Goal: Check status: Check status

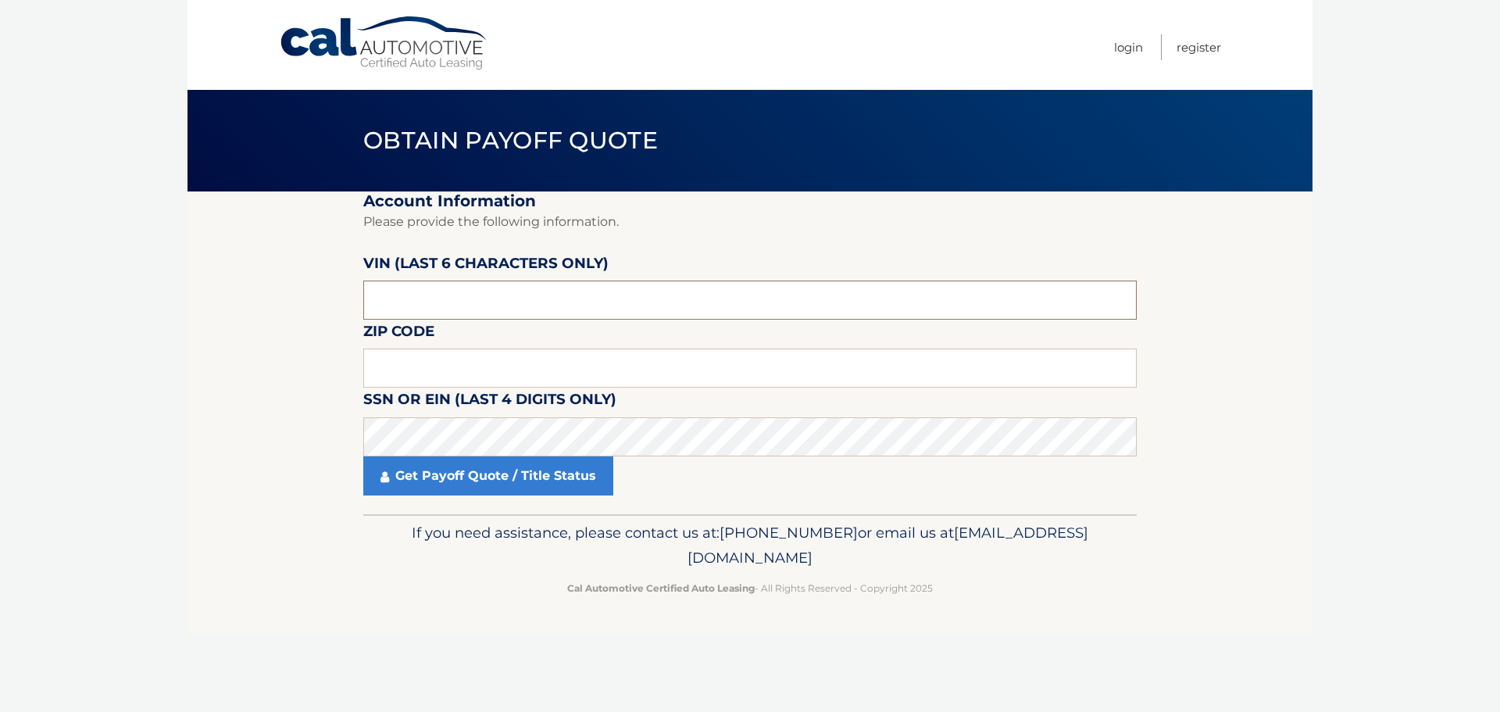
click at [402, 305] on input "text" at bounding box center [749, 299] width 773 height 39
paste input "130419"
type input "130419"
click at [387, 358] on input "text" at bounding box center [749, 367] width 773 height 39
type input "07632"
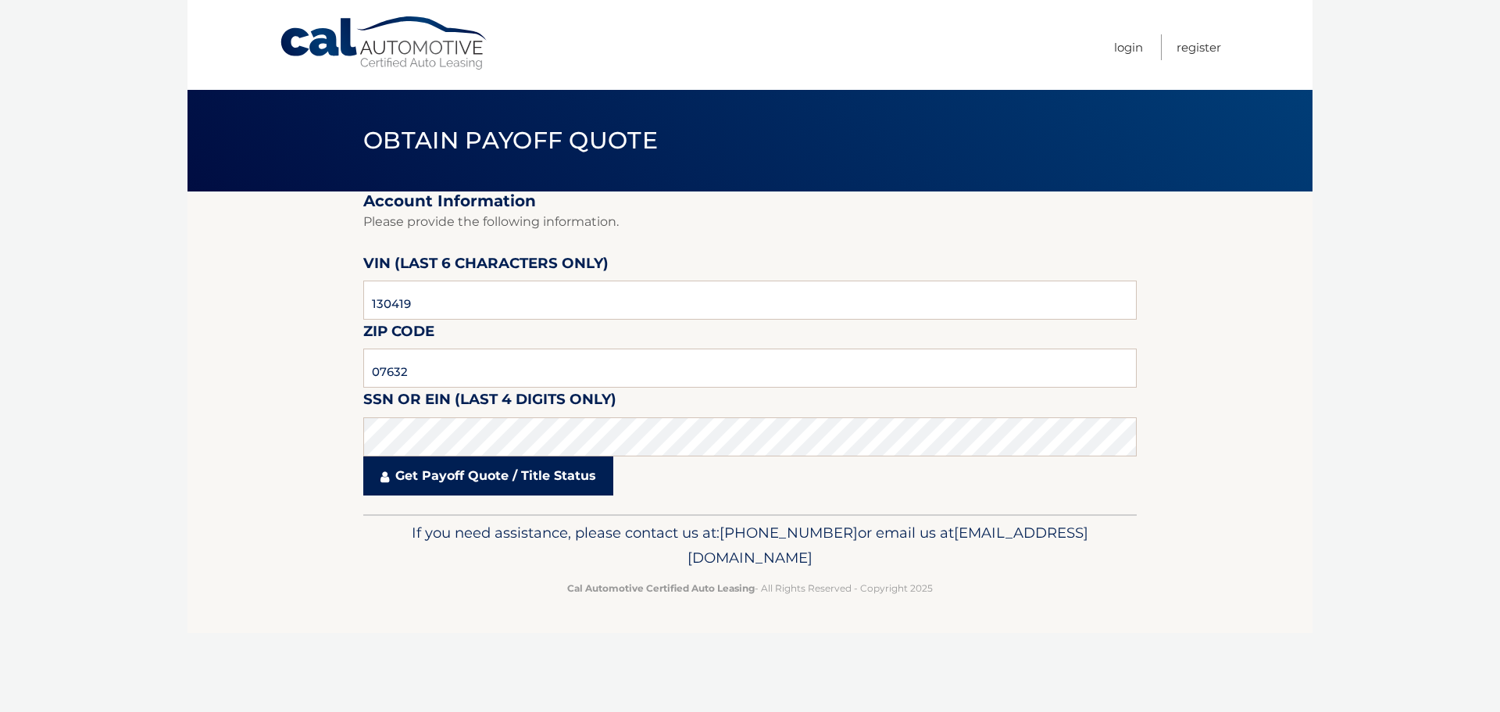
click at [462, 490] on link "Get Payoff Quote / Title Status" at bounding box center [488, 475] width 250 height 39
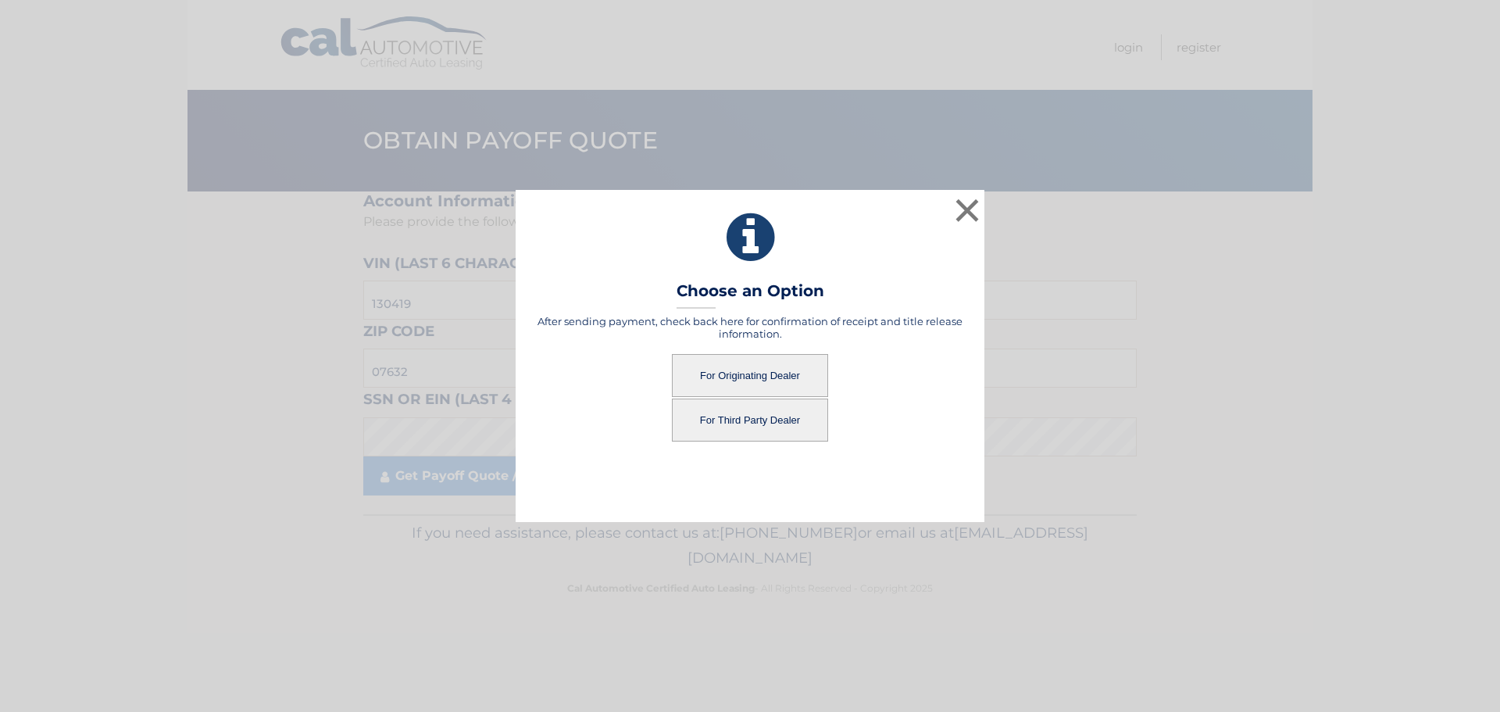
click at [781, 379] on button "For Originating Dealer" at bounding box center [750, 375] width 156 height 43
click at [744, 373] on button "For Originating Dealer" at bounding box center [750, 375] width 156 height 43
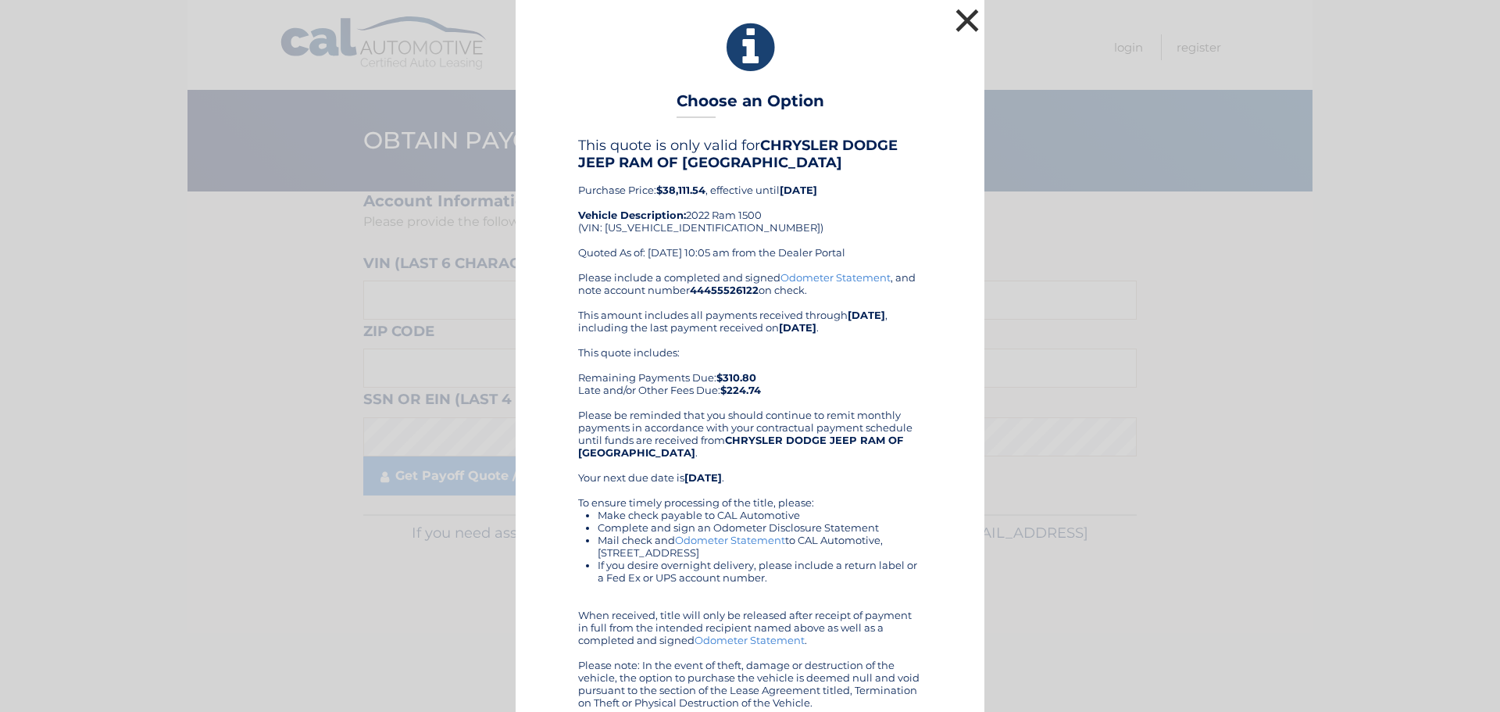
click at [966, 12] on button "×" at bounding box center [966, 20] width 31 height 31
